Goal: Task Accomplishment & Management: Use online tool/utility

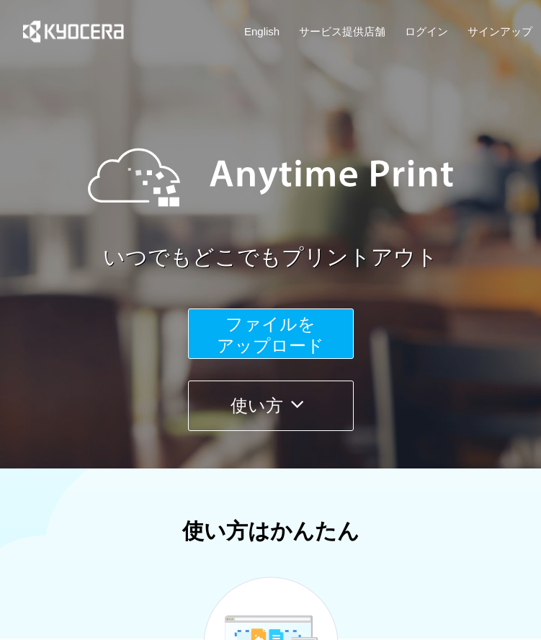
click at [249, 345] on span "ファイルを ​​アップロード" at bounding box center [270, 334] width 107 height 41
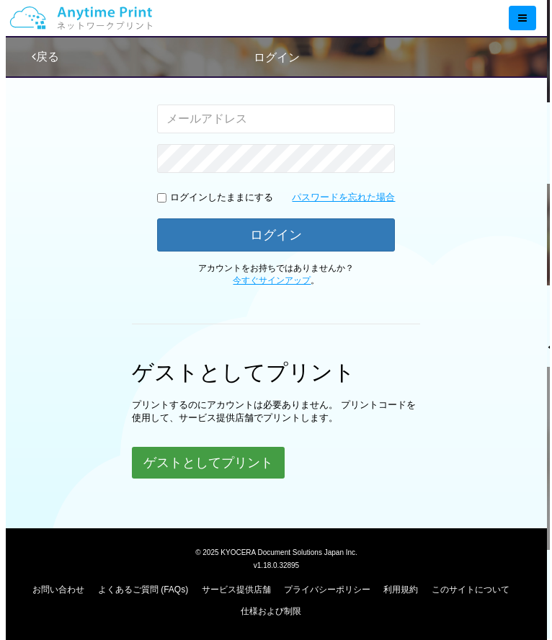
scroll to position [236, 0]
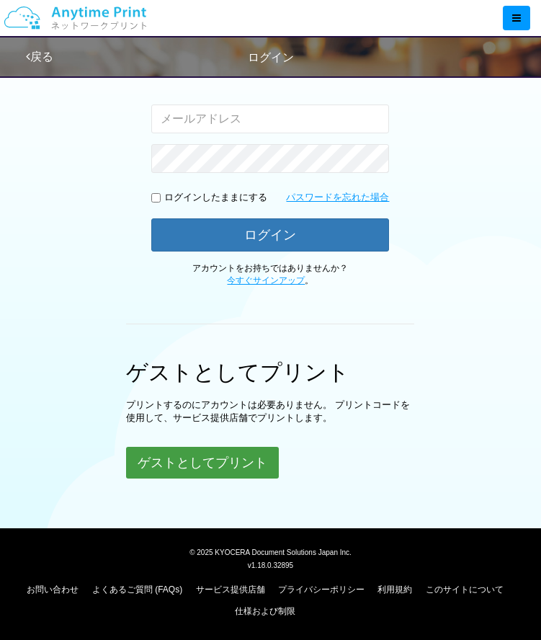
click at [265, 465] on button "ゲストとしてプリント" at bounding box center [202, 463] width 153 height 32
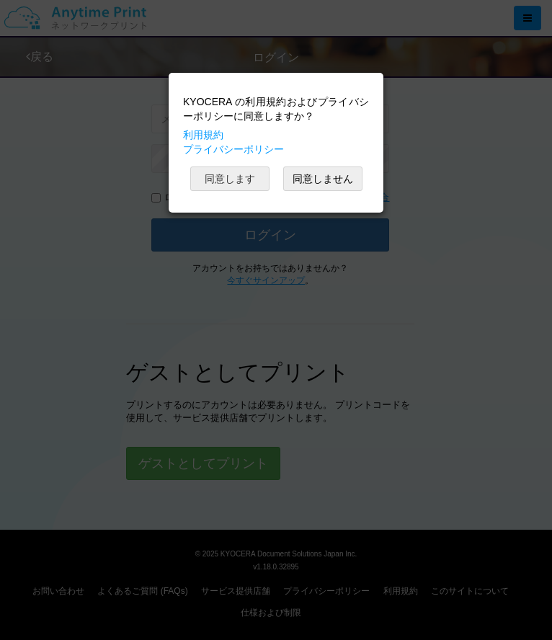
click at [238, 181] on button "同意します" at bounding box center [229, 178] width 79 height 24
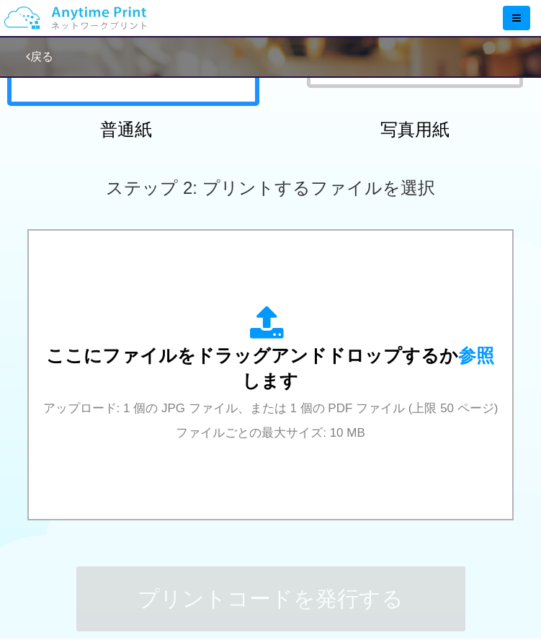
scroll to position [318, 0]
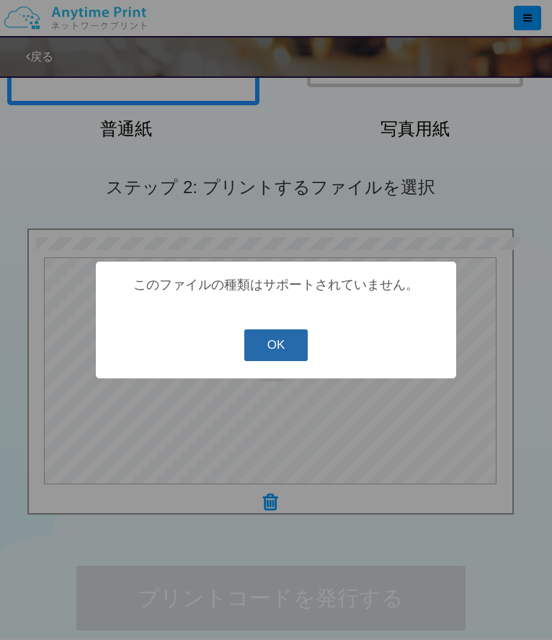
click at [271, 343] on button "OK" at bounding box center [276, 345] width 64 height 32
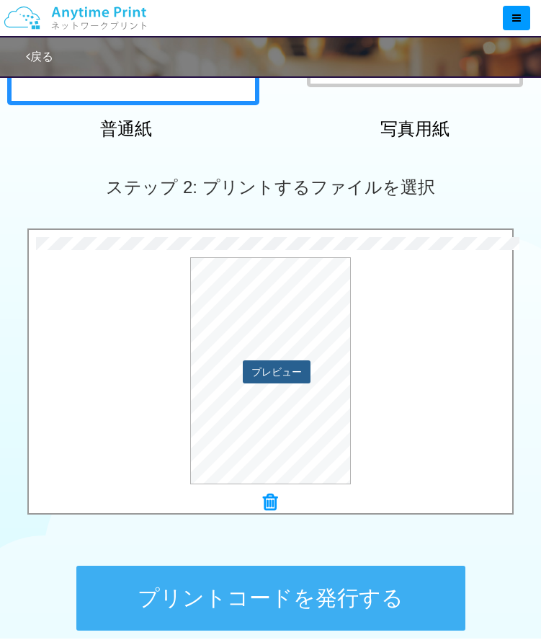
click at [291, 374] on button "プレビュー" at bounding box center [277, 371] width 68 height 23
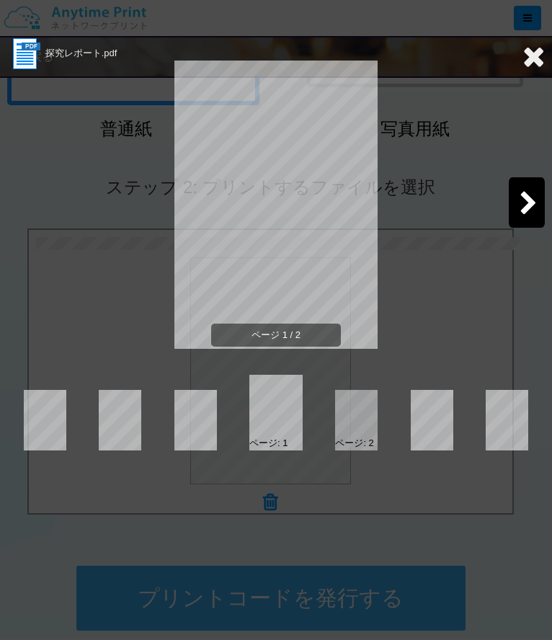
click at [524, 202] on icon at bounding box center [528, 204] width 18 height 25
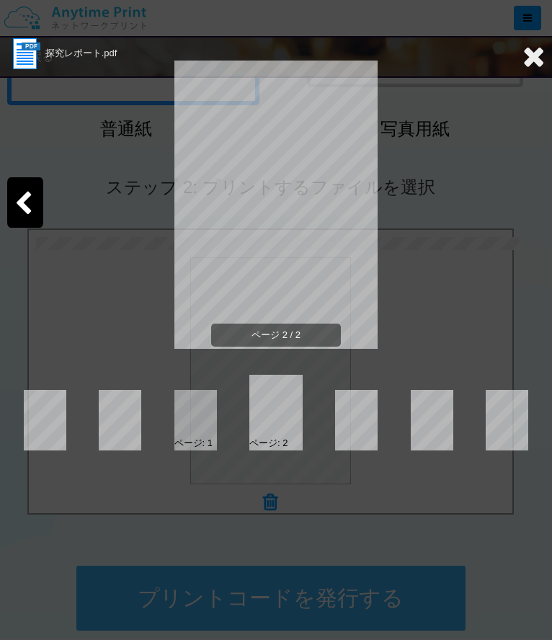
click at [31, 201] on icon at bounding box center [23, 204] width 18 height 25
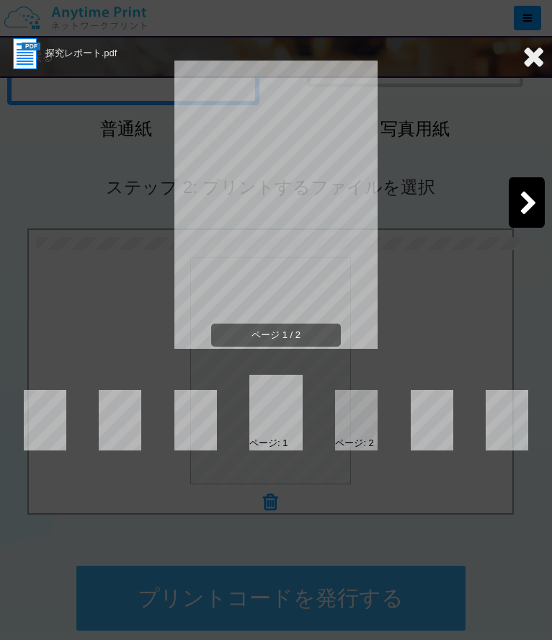
click at [537, 56] on icon at bounding box center [533, 56] width 22 height 29
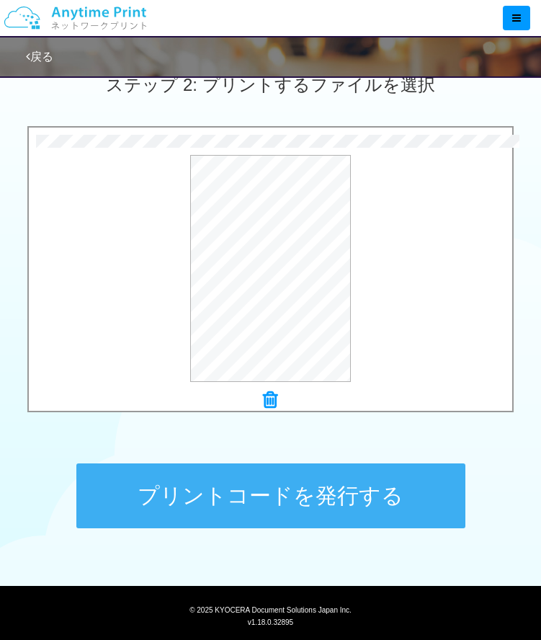
scroll to position [462, 0]
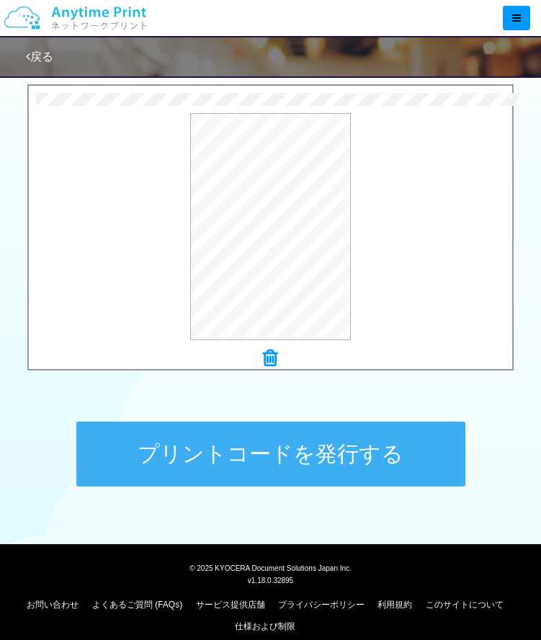
click at [356, 471] on button "プリントコードを発行する" at bounding box center [270, 453] width 389 height 65
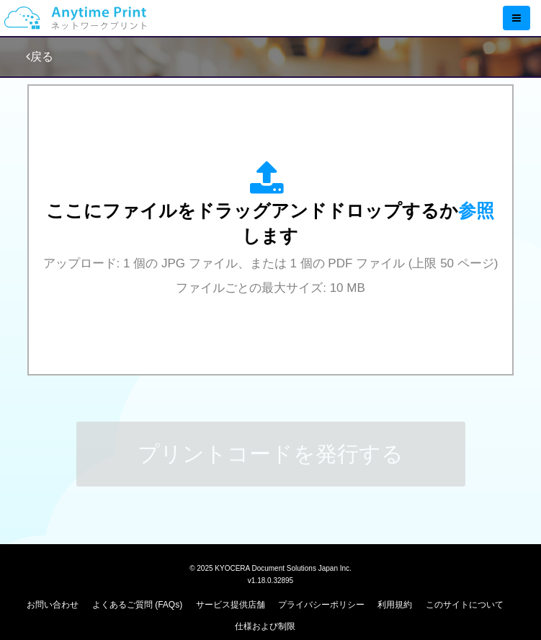
scroll to position [0, 0]
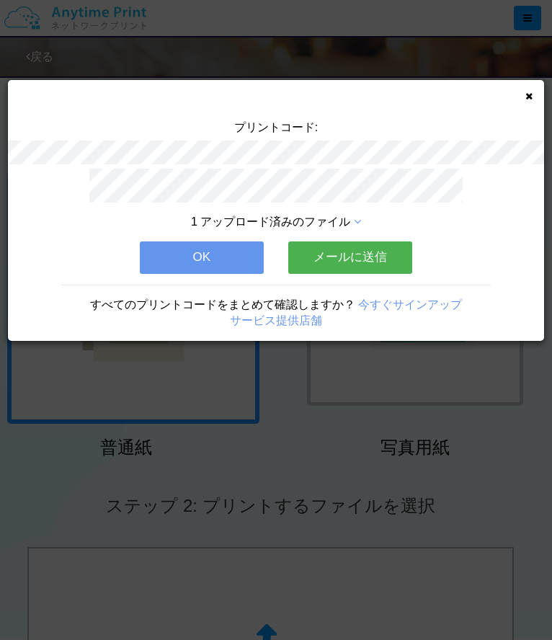
click at [232, 246] on button "OK" at bounding box center [202, 257] width 124 height 32
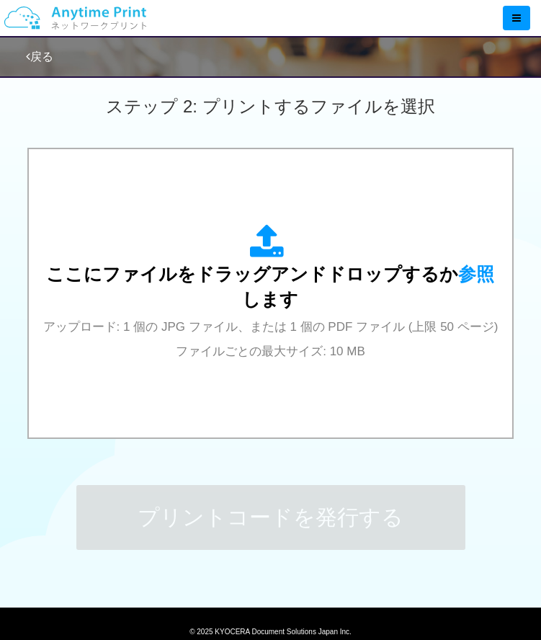
scroll to position [478, 0]
